Goal: Information Seeking & Learning: Learn about a topic

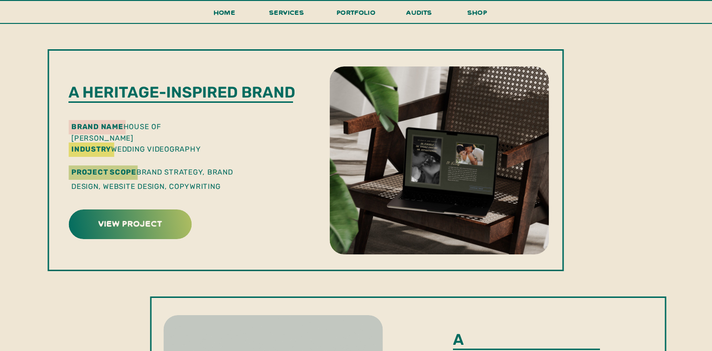
scroll to position [259, 0]
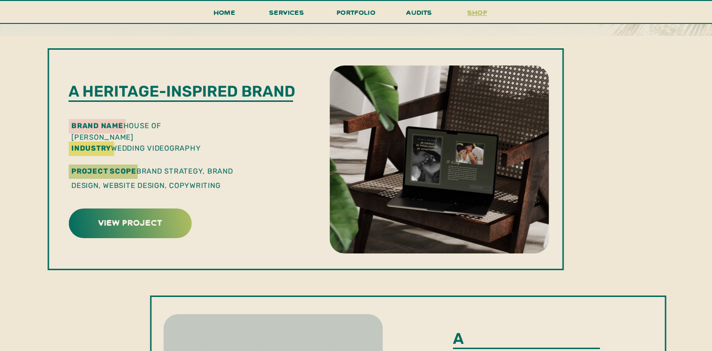
click at [482, 12] on h3 "shop" at bounding box center [477, 14] width 46 height 17
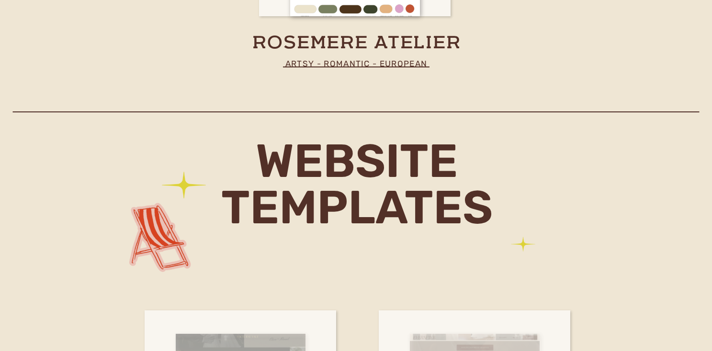
scroll to position [2778, 0]
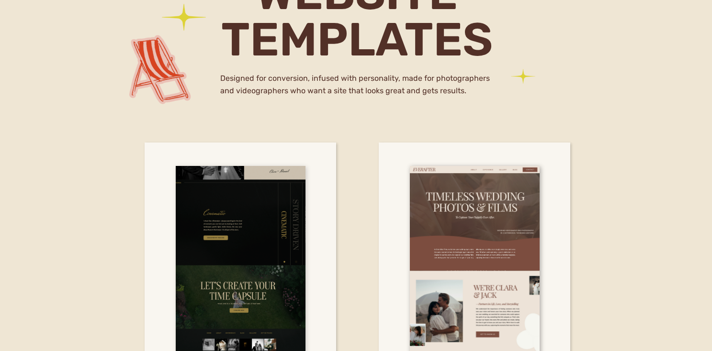
click at [251, 226] on div at bounding box center [241, 273] width 130 height 215
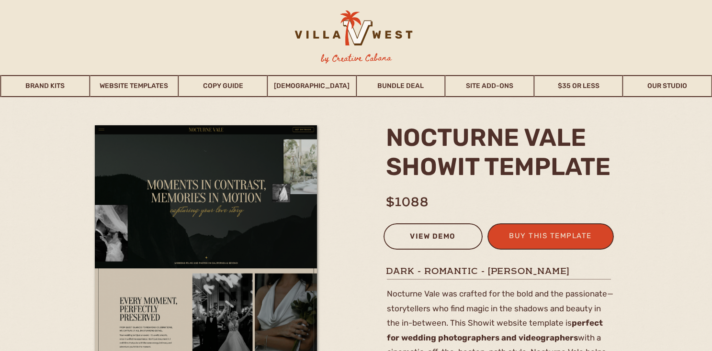
click at [465, 238] on div "view demo" at bounding box center [433, 238] width 87 height 16
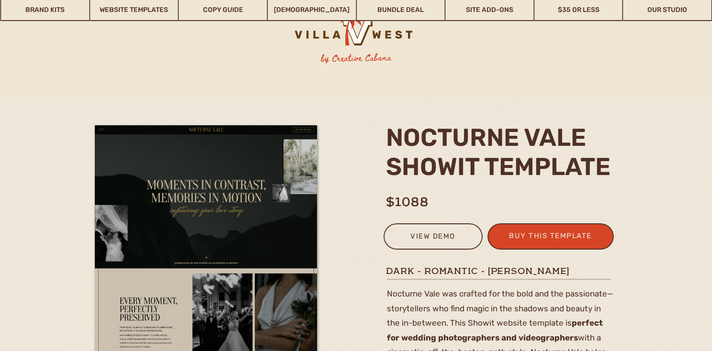
scroll to position [88, 0]
